Goal: Navigation & Orientation: Find specific page/section

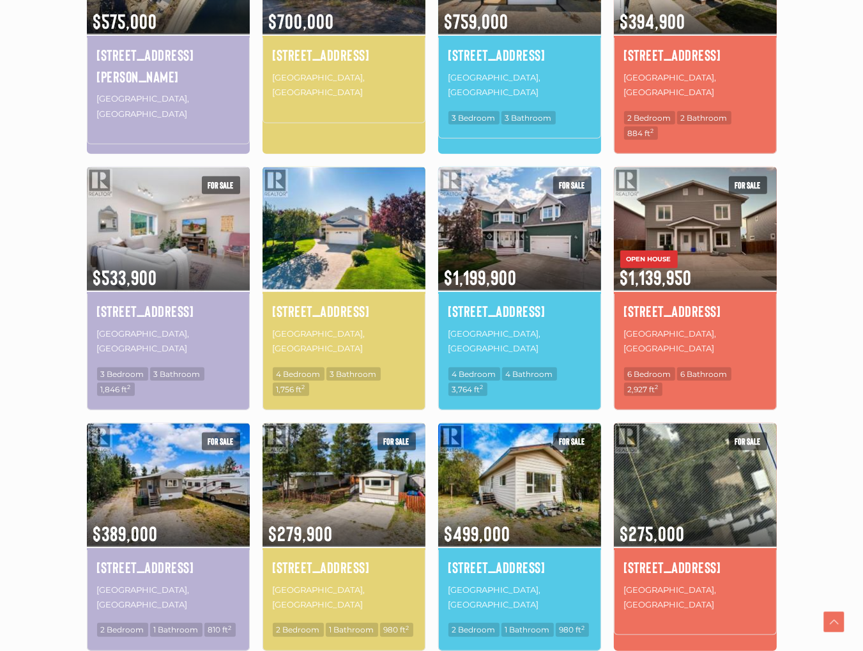
scroll to position [575, 0]
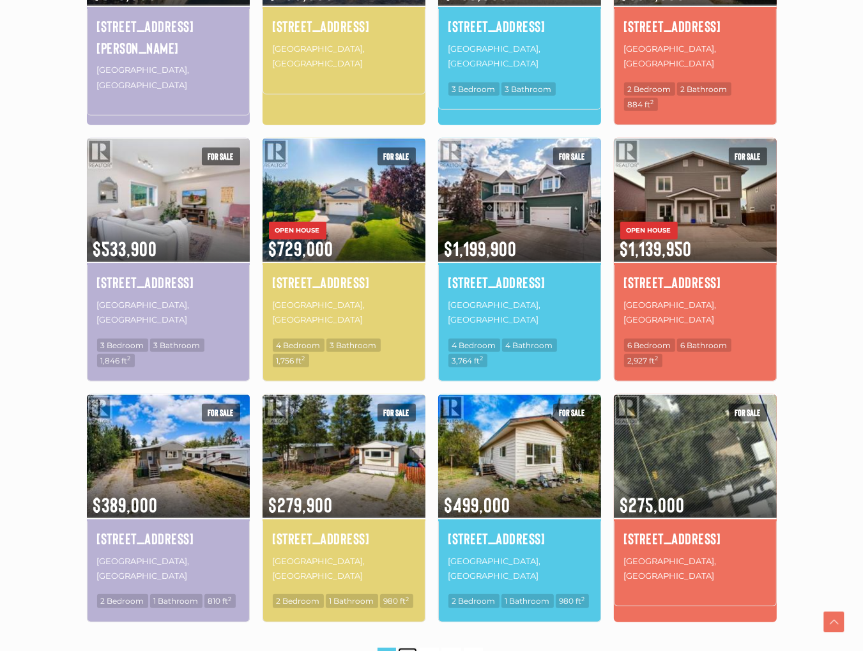
click at [408, 648] on link "2" at bounding box center [407, 659] width 19 height 22
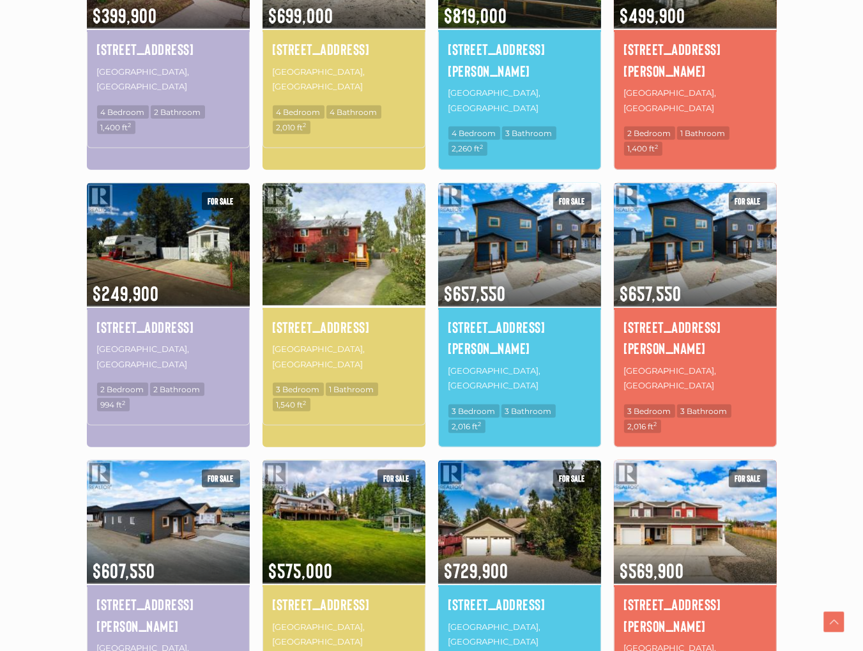
scroll to position [616, 0]
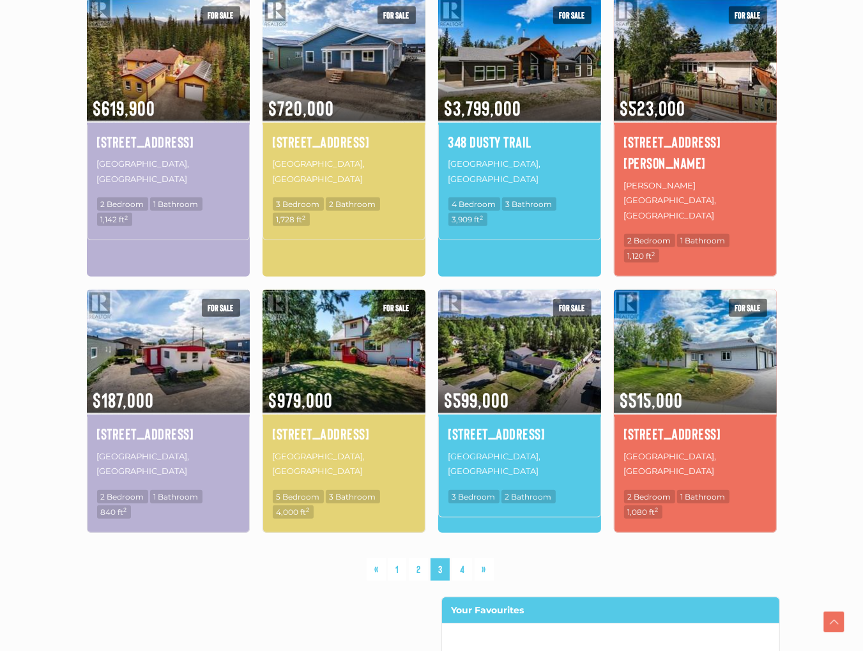
scroll to position [744, 0]
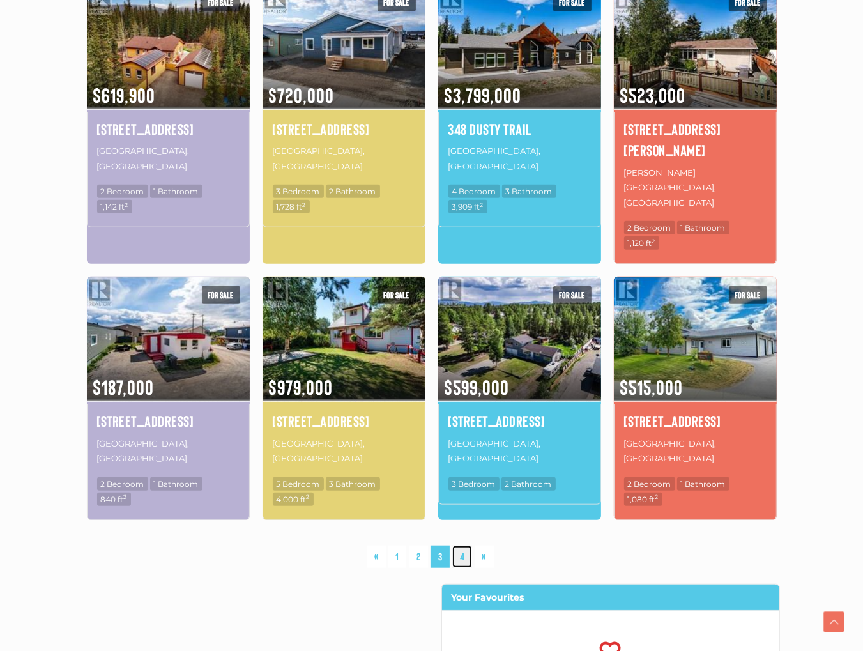
click at [459, 546] on link "4" at bounding box center [462, 557] width 20 height 22
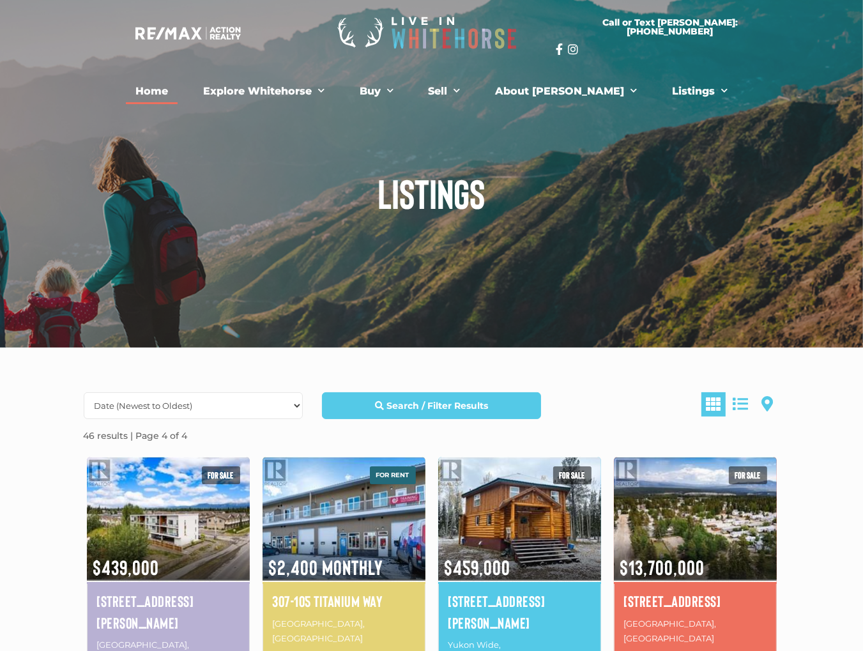
click at [178, 91] on link "Home" at bounding box center [152, 92] width 52 height 26
